Goal: Find specific page/section: Find specific page/section

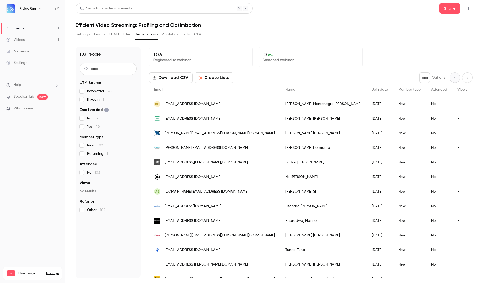
click at [115, 36] on button "UTM builder" at bounding box center [119, 34] width 21 height 8
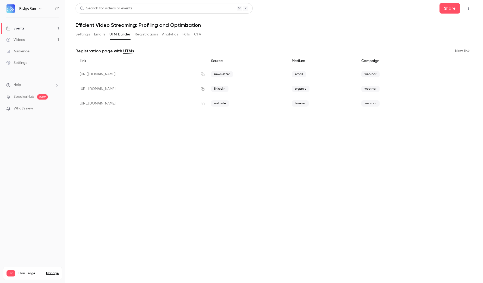
click at [147, 32] on button "Registrations" at bounding box center [146, 34] width 23 height 8
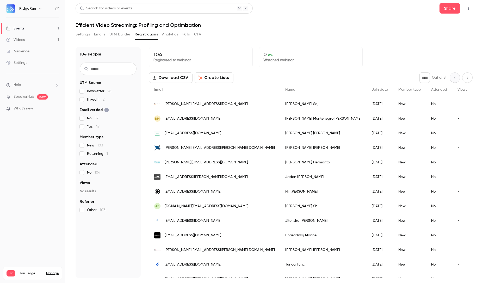
scroll to position [4, 0]
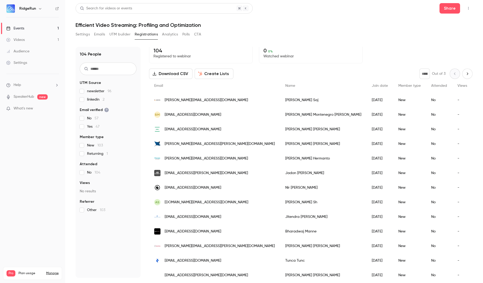
click at [114, 35] on button "UTM builder" at bounding box center [119, 34] width 21 height 8
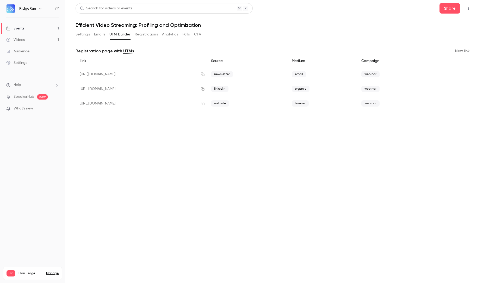
click at [148, 32] on button "Registrations" at bounding box center [146, 34] width 23 height 8
